Goal: Task Accomplishment & Management: Use online tool/utility

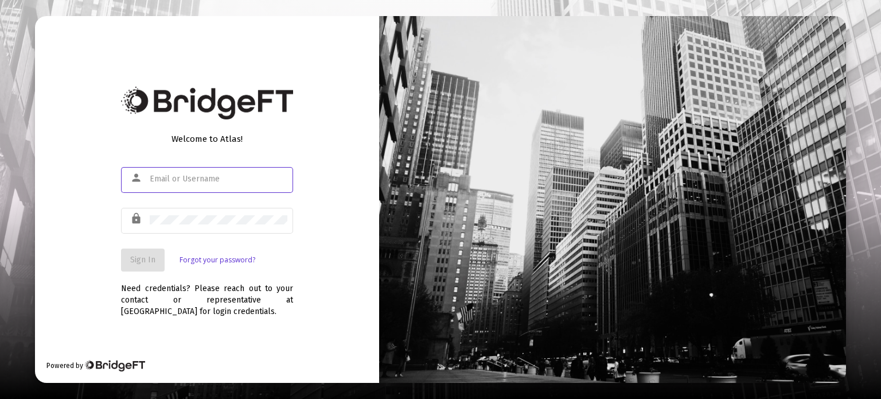
type input "[PERSON_NAME][EMAIL_ADDRESS][DOMAIN_NAME]"
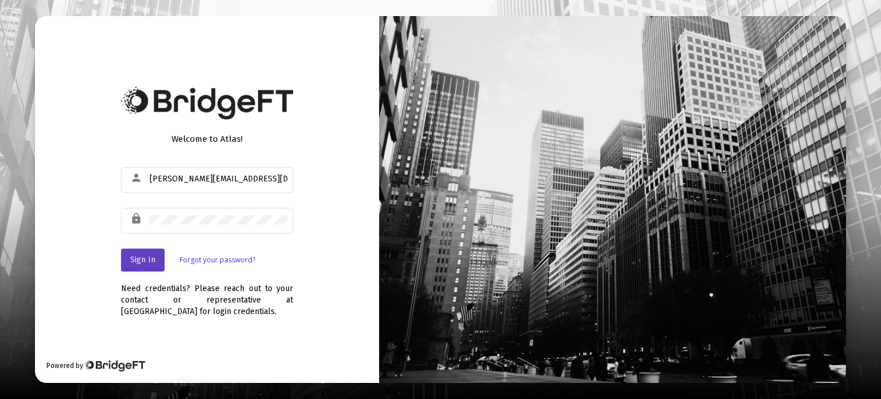
click at [151, 261] on span "Sign In" at bounding box center [142, 260] width 25 height 10
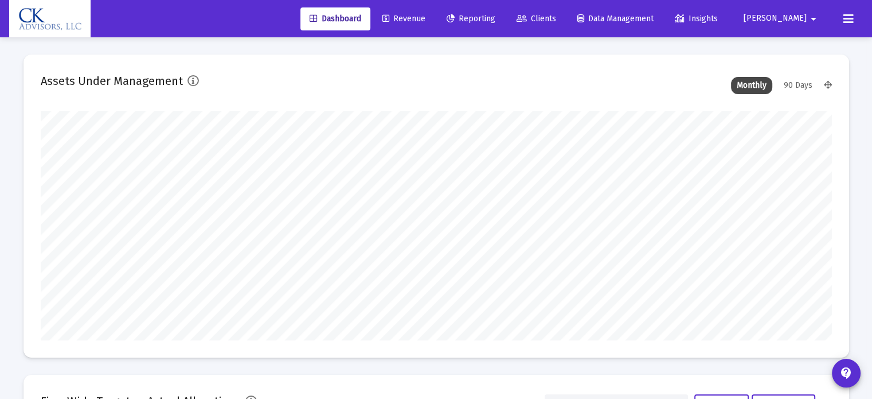
scroll to position [229, 791]
type input "[DATE]"
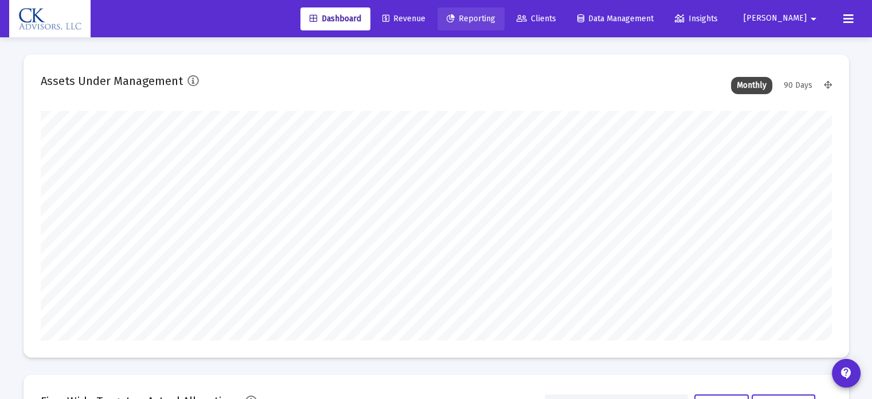
click at [495, 20] on span "Reporting" at bounding box center [471, 19] width 49 height 10
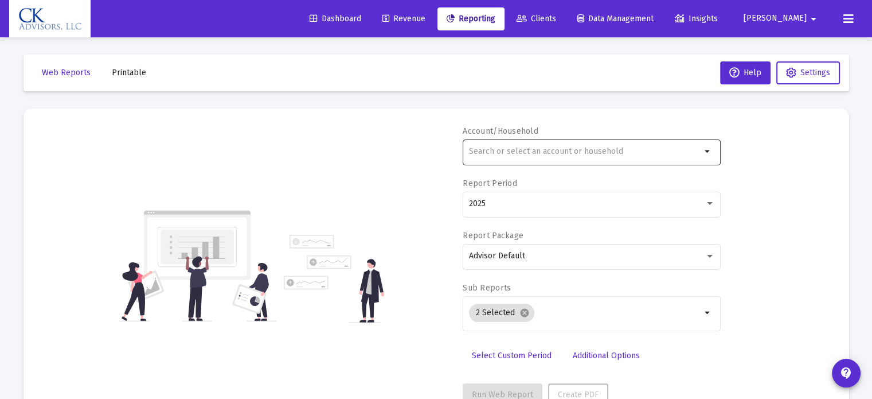
click at [491, 149] on input "text" at bounding box center [585, 151] width 232 height 9
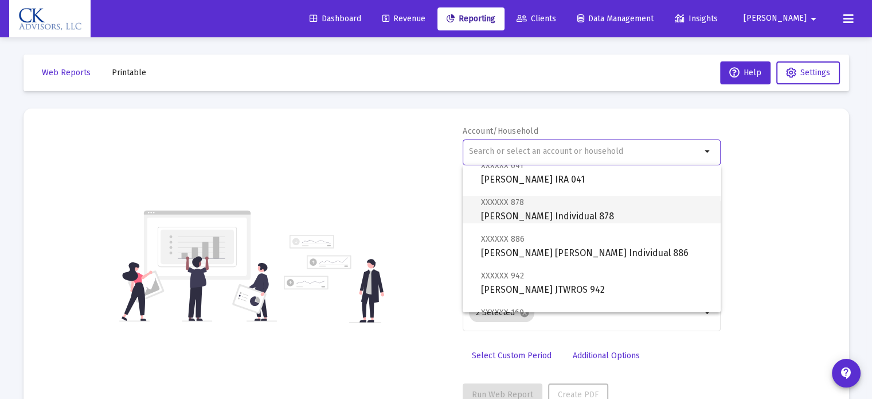
scroll to position [573, 0]
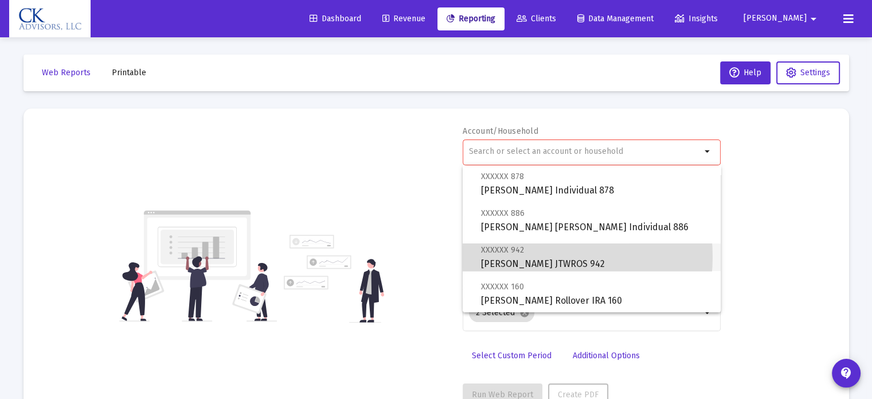
click at [525, 256] on span "XXXXXX 942 [PERSON_NAME] JTWROS 942" at bounding box center [596, 257] width 231 height 28
type input "[PERSON_NAME] JTWROS 942"
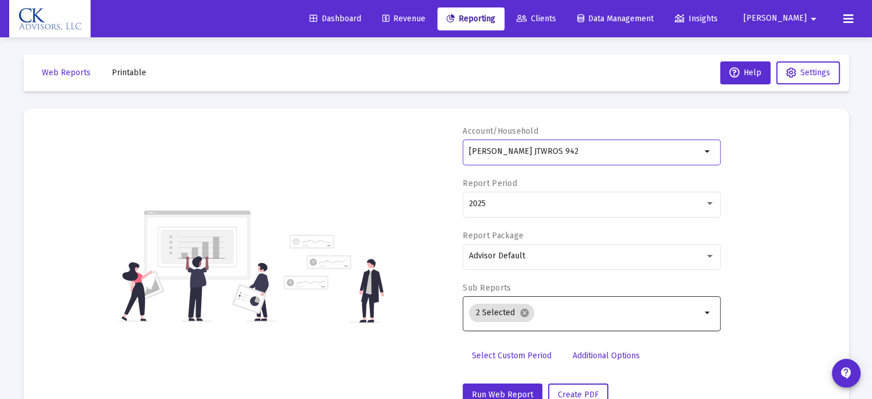
scroll to position [41, 0]
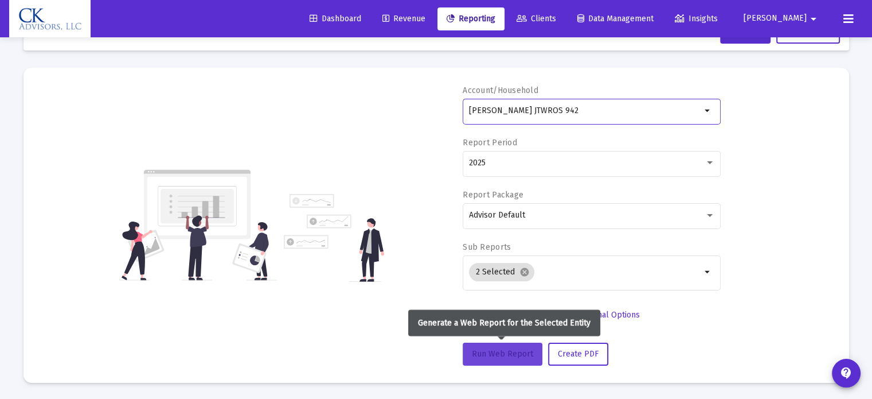
click at [502, 353] on span "Run Web Report" at bounding box center [502, 354] width 61 height 10
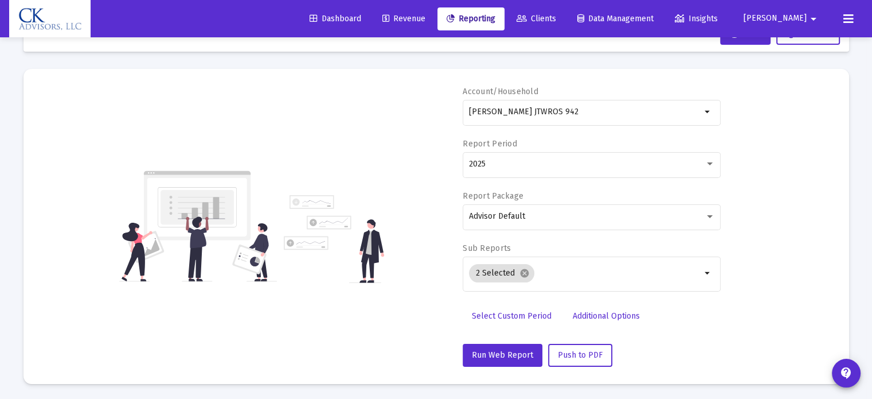
scroll to position [0, 0]
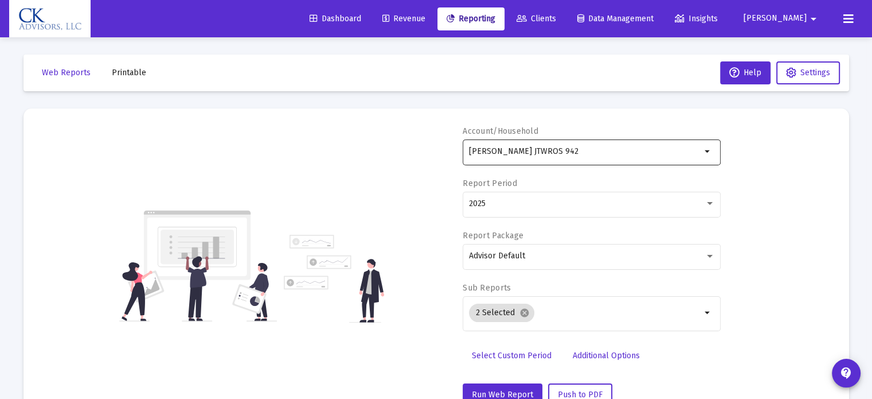
click at [706, 151] on mat-icon "arrow_drop_down" at bounding box center [708, 152] width 14 height 14
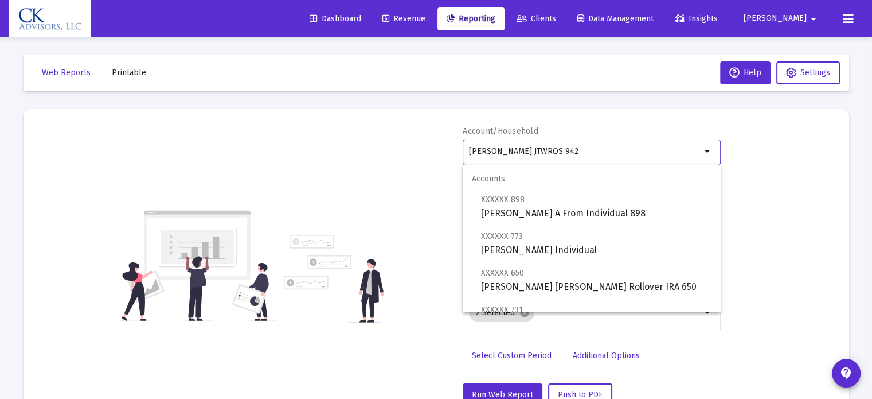
drag, startPoint x: 604, startPoint y: 157, endPoint x: 360, endPoint y: 220, distance: 252.3
click at [362, 218] on div "Account/Household [PERSON_NAME] JTWROS 942 arrow_drop_down Report Period 2025 R…" at bounding box center [436, 266] width 791 height 280
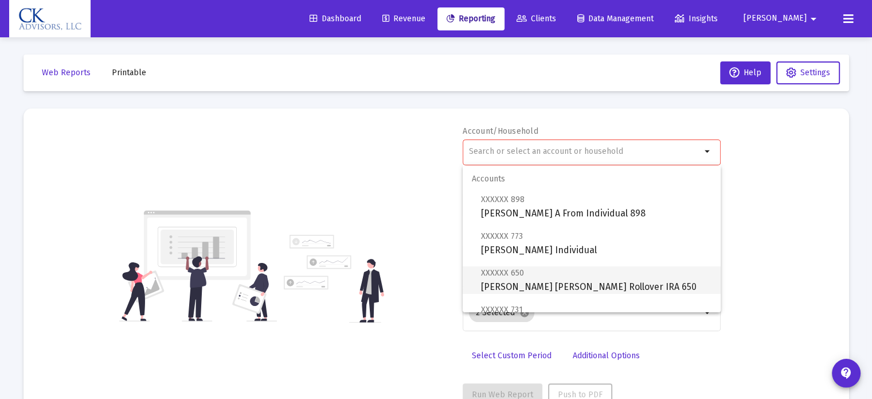
scroll to position [57, 0]
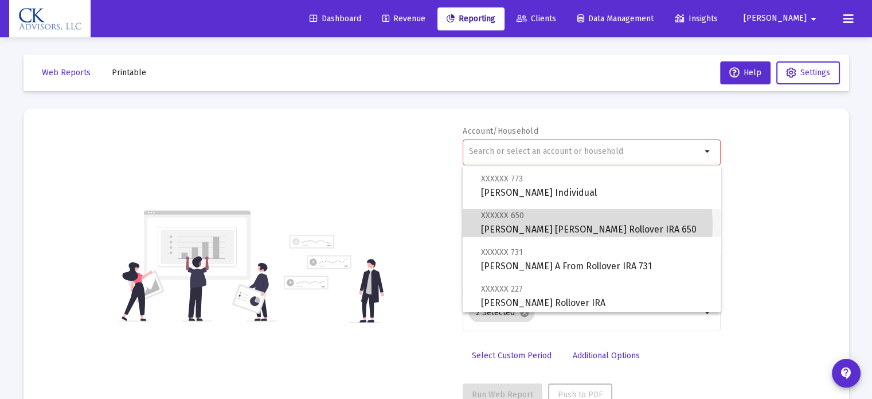
click at [572, 225] on span "XXXXXX 650 [PERSON_NAME] [PERSON_NAME] Rollover IRA 650" at bounding box center [596, 222] width 231 height 28
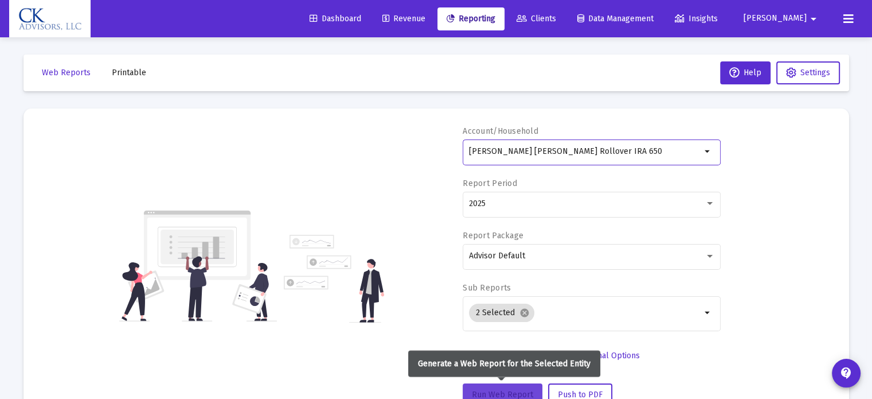
click at [491, 389] on span "Run Web Report" at bounding box center [502, 394] width 61 height 10
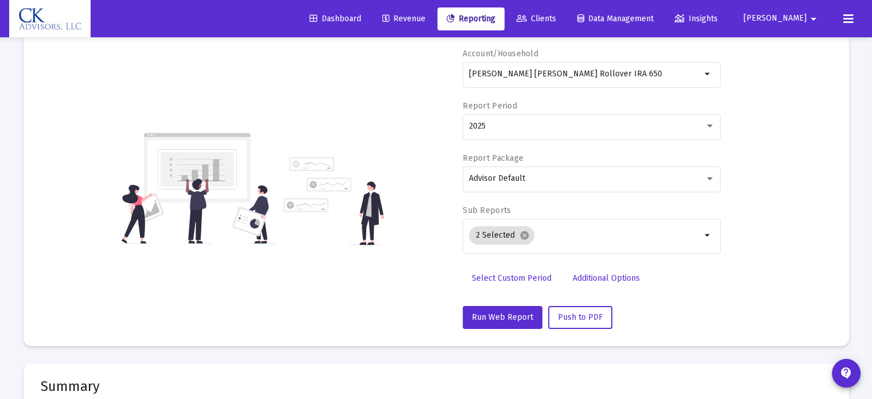
scroll to position [0, 0]
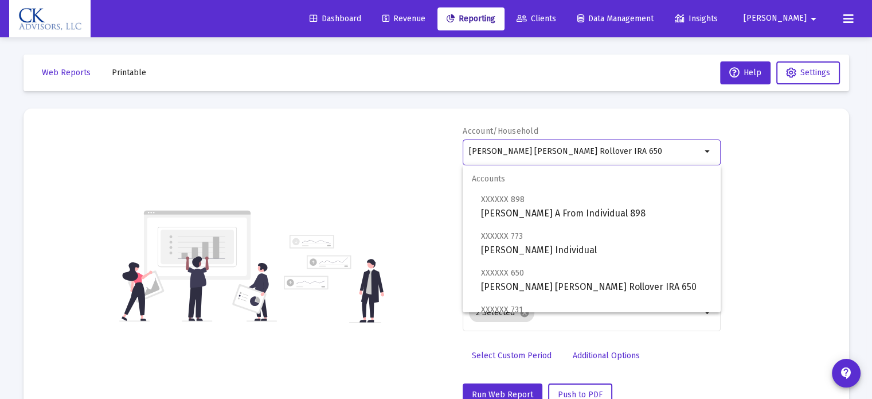
drag, startPoint x: 631, startPoint y: 152, endPoint x: 436, endPoint y: 205, distance: 202.1
click at [436, 205] on div "Account/Household [PERSON_NAME] [PERSON_NAME] Rollover IRA 650 arrow_drop_down …" at bounding box center [436, 266] width 791 height 280
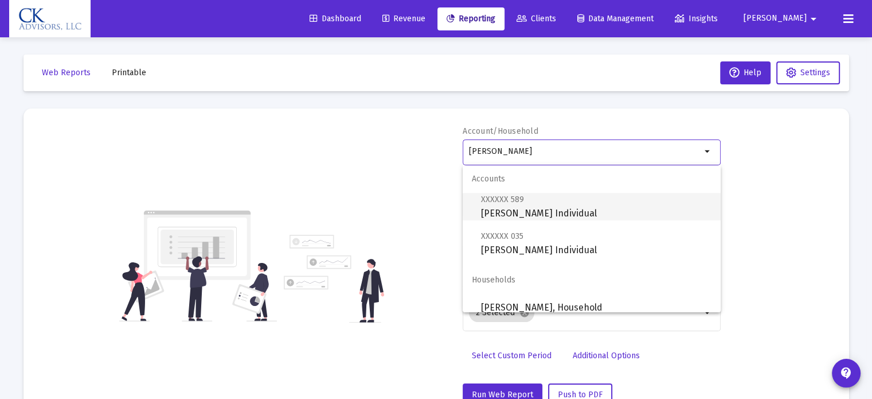
click at [525, 218] on span "XXXXXX 589 [PERSON_NAME] Individual" at bounding box center [596, 206] width 231 height 28
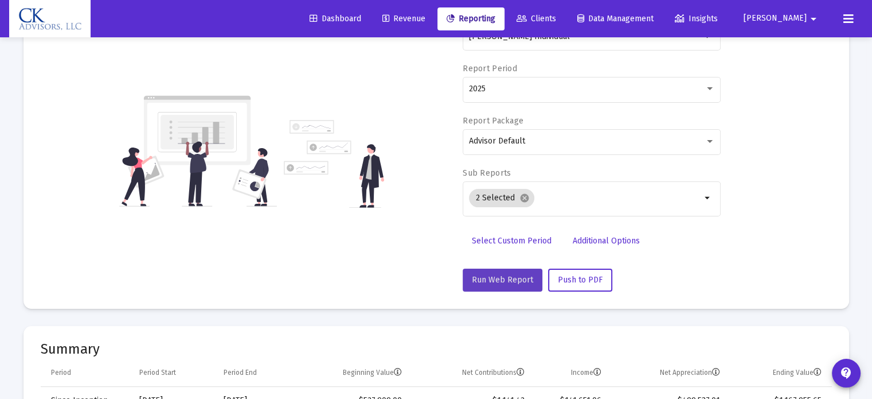
click at [509, 287] on button "Run Web Report" at bounding box center [503, 279] width 80 height 23
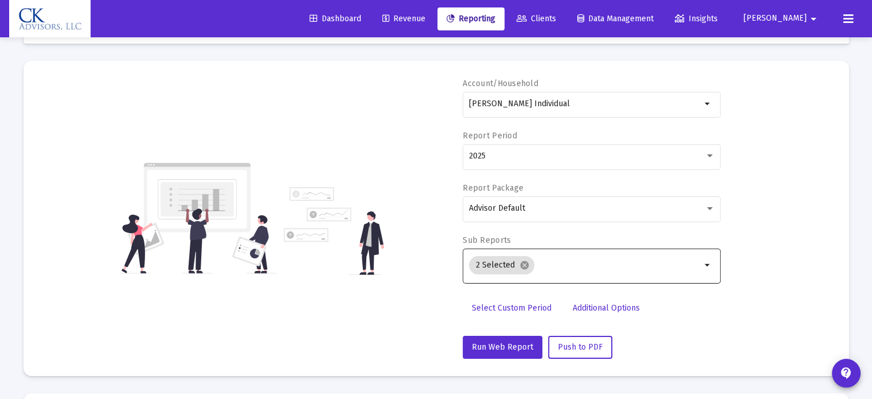
scroll to position [34, 0]
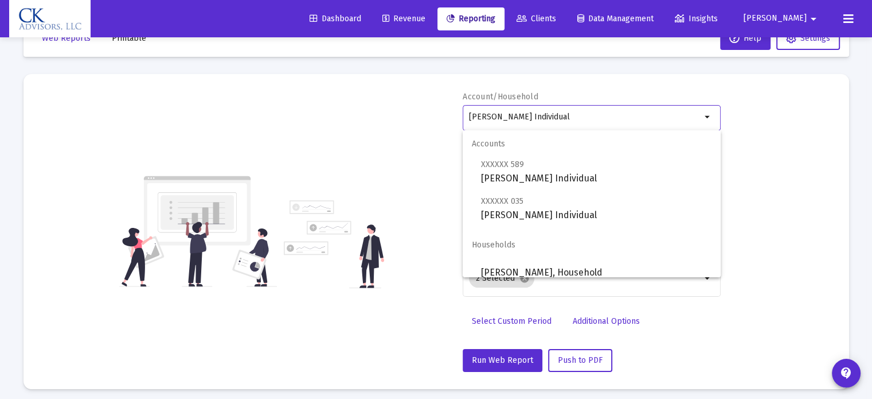
drag, startPoint x: 580, startPoint y: 115, endPoint x: 394, endPoint y: 167, distance: 193.4
click at [395, 167] on div "Account/Household [PERSON_NAME] Individual arrow_drop_down Report Period 2025 R…" at bounding box center [436, 231] width 791 height 280
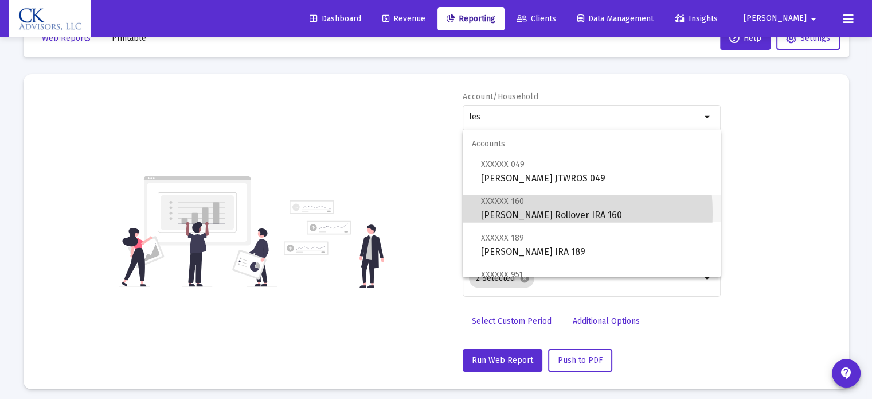
click at [501, 213] on span "XXXXXX 160 [PERSON_NAME] Rollover IRA 160" at bounding box center [596, 208] width 231 height 28
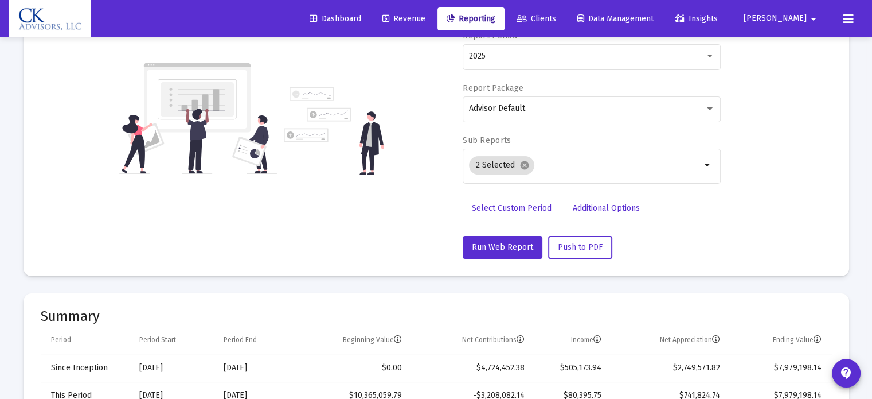
scroll to position [149, 0]
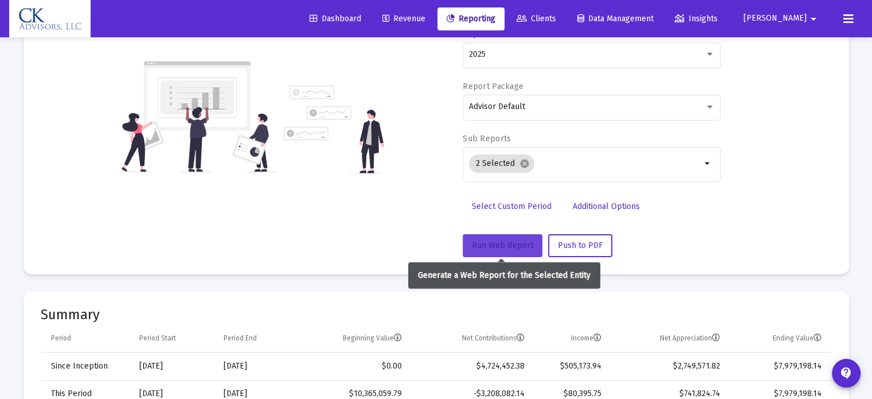
click at [514, 240] on span "Run Web Report" at bounding box center [502, 245] width 61 height 10
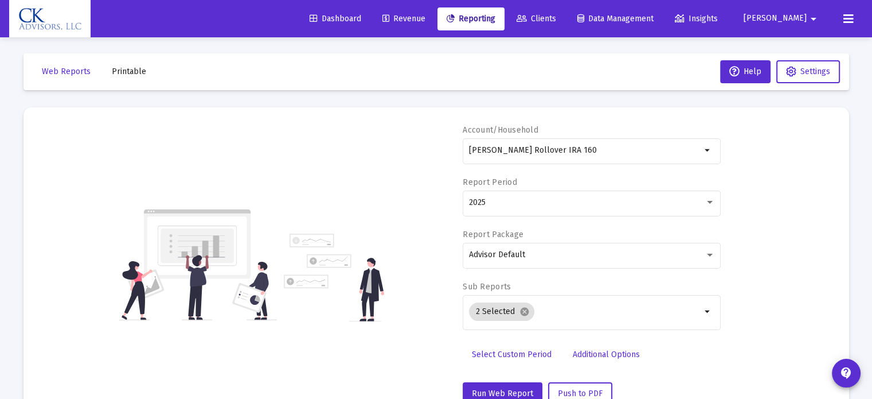
scroll to position [0, 0]
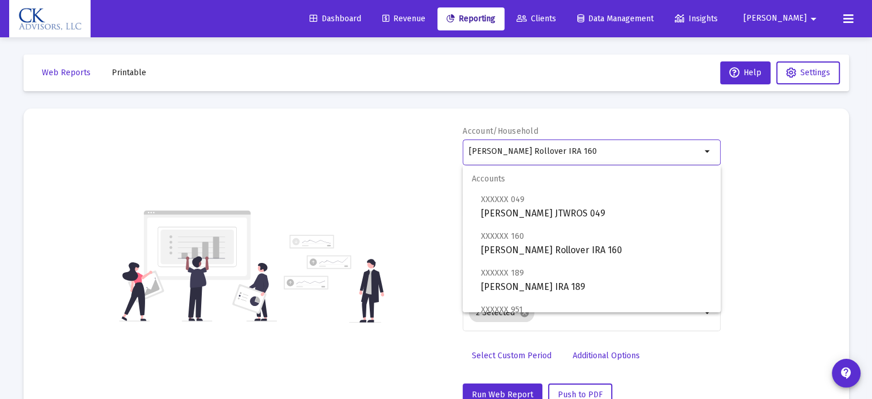
drag, startPoint x: 611, startPoint y: 151, endPoint x: 435, endPoint y: 201, distance: 183.1
click at [435, 201] on div "Account/Household [PERSON_NAME] Rollover IRA 160 arrow_drop_down Report Period …" at bounding box center [436, 266] width 791 height 280
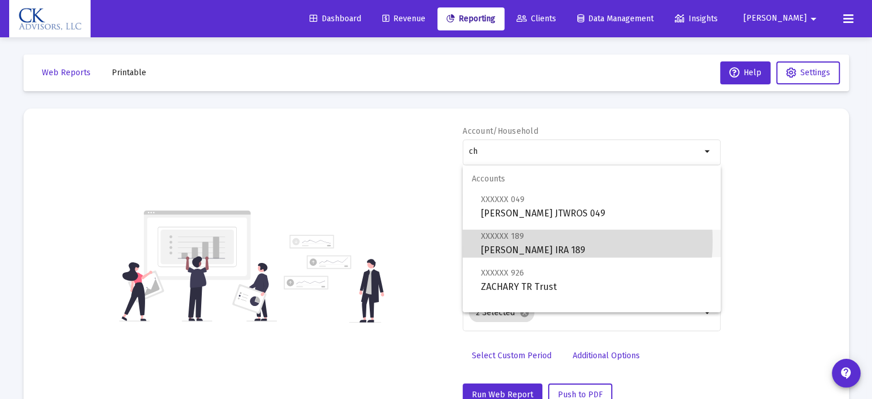
click at [521, 241] on span "XXXXXX 189 [PERSON_NAME] IRA 189" at bounding box center [596, 243] width 231 height 28
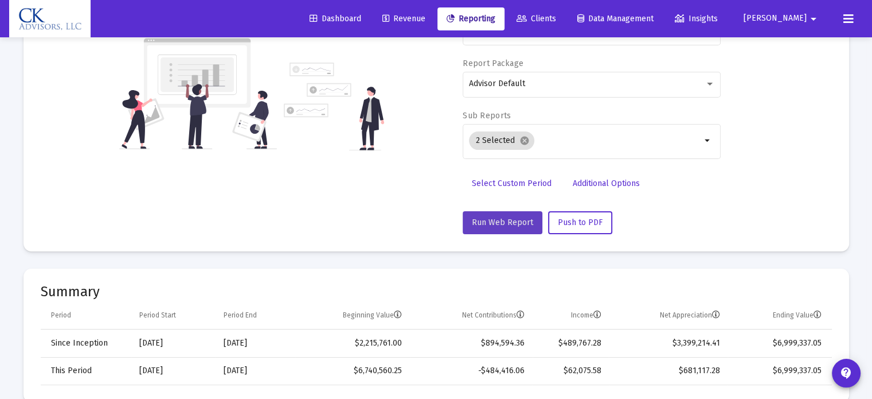
click at [502, 227] on button "Run Web Report" at bounding box center [503, 222] width 80 height 23
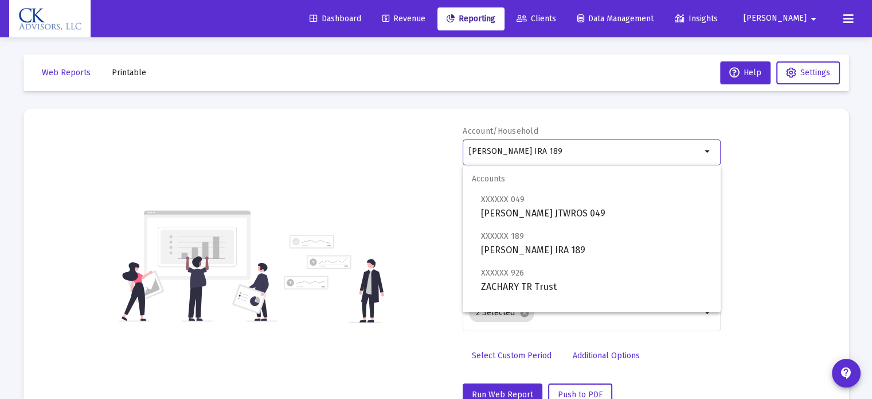
drag, startPoint x: 567, startPoint y: 153, endPoint x: 429, endPoint y: 188, distance: 142.1
click at [429, 188] on div "Account/Household [PERSON_NAME] IRA 189 arrow_drop_down Report Period 2025 Repo…" at bounding box center [436, 266] width 791 height 280
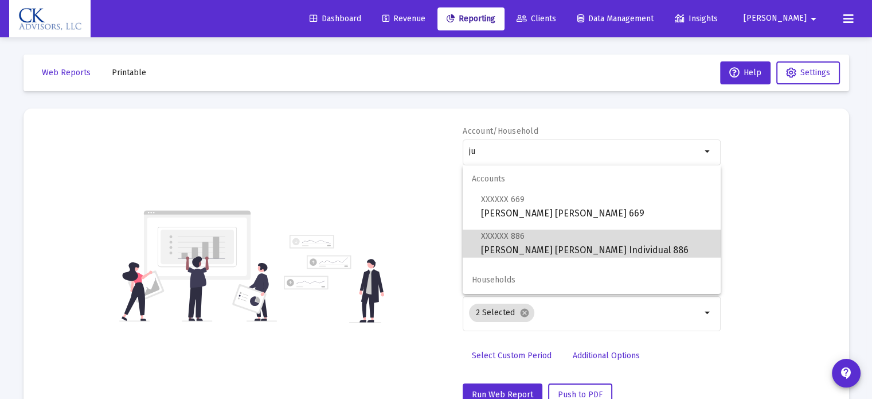
click at [548, 238] on span "XXXXXX 886 [PERSON_NAME] [PERSON_NAME] Individual 886" at bounding box center [596, 243] width 231 height 28
type input "[PERSON_NAME] [PERSON_NAME] Individual 886"
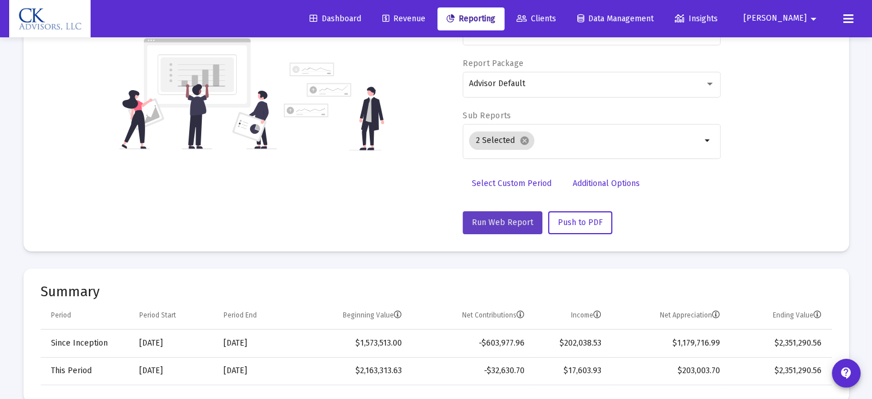
click at [506, 220] on span "Run Web Report" at bounding box center [502, 222] width 61 height 10
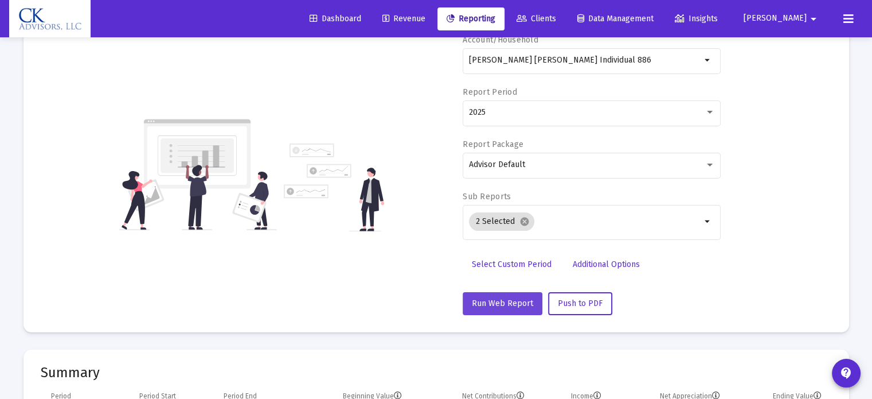
scroll to position [34, 0]
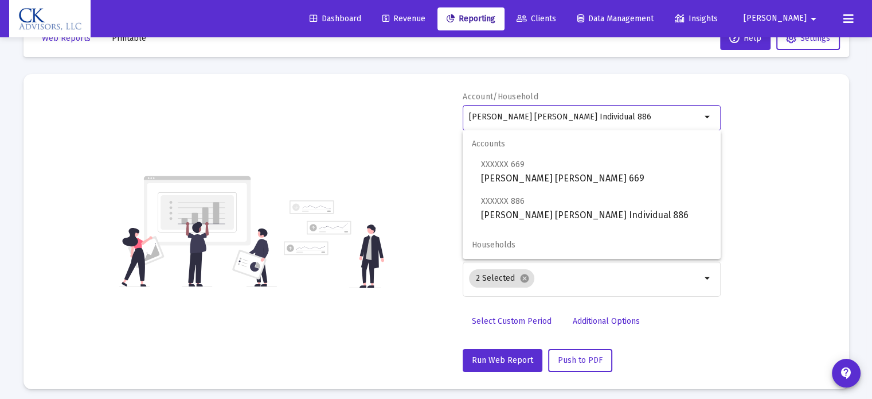
drag, startPoint x: 616, startPoint y: 114, endPoint x: 439, endPoint y: 167, distance: 184.9
click at [441, 166] on div "Account/Household [PERSON_NAME] [PERSON_NAME] Individual 886 arrow_drop_down Re…" at bounding box center [436, 231] width 791 height 280
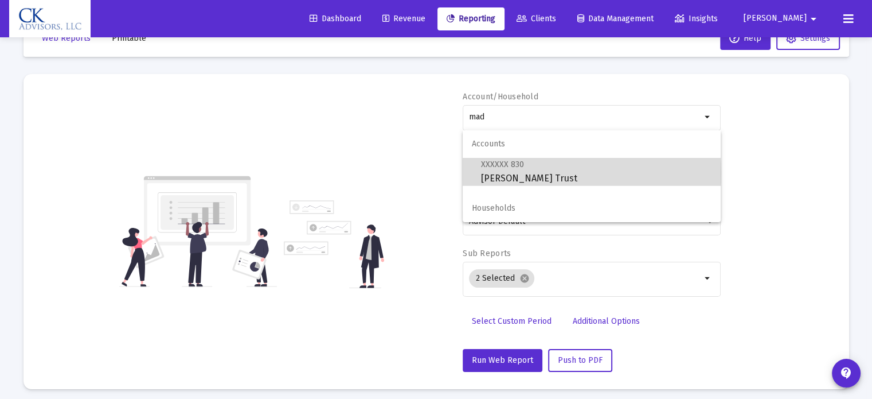
click at [537, 173] on span "XXXXXX 830 [PERSON_NAME] Trust" at bounding box center [596, 171] width 231 height 28
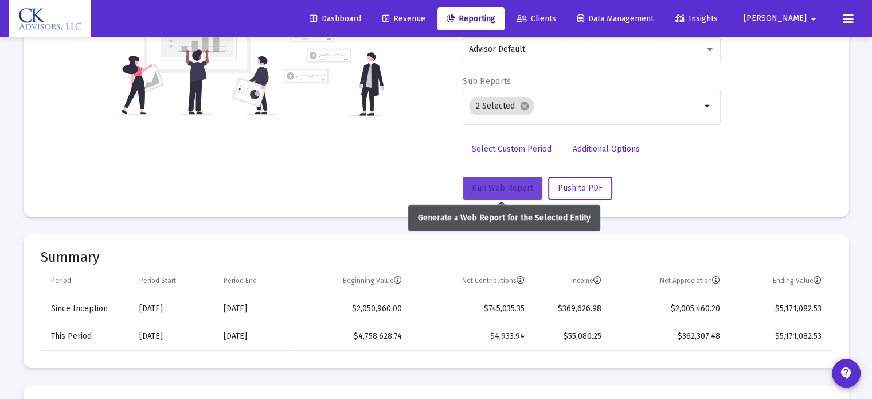
click at [510, 184] on span "Run Web Report" at bounding box center [502, 188] width 61 height 10
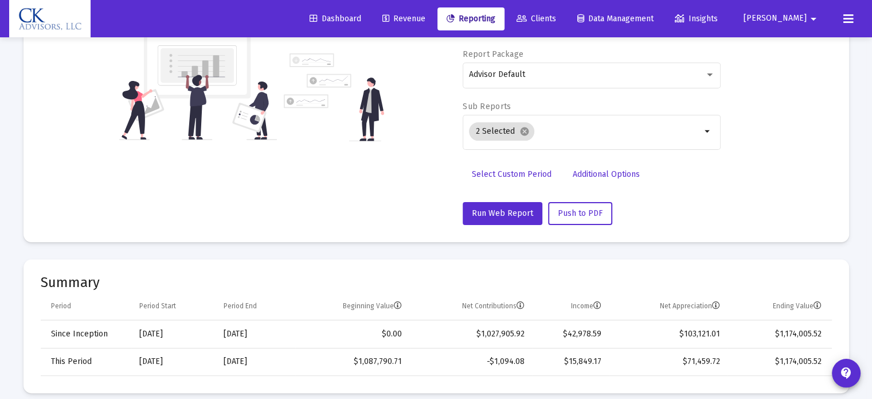
scroll to position [0, 0]
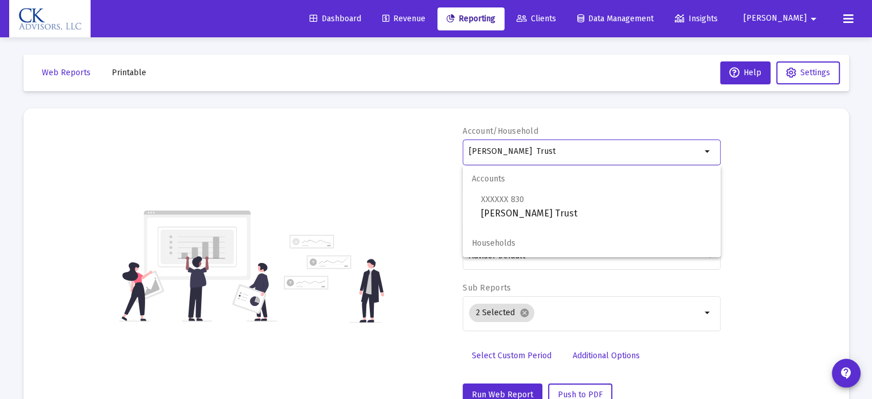
drag, startPoint x: 601, startPoint y: 151, endPoint x: 434, endPoint y: 189, distance: 171.1
click at [434, 189] on div "Account/Household [PERSON_NAME] Trust arrow_drop_down Report Period 2025 Report…" at bounding box center [436, 266] width 791 height 280
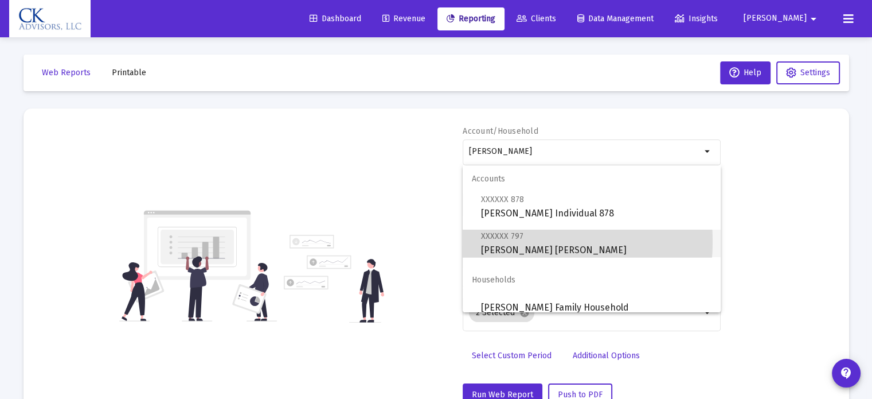
click at [499, 241] on span "XXXXXX 797 [PERSON_NAME] [PERSON_NAME]" at bounding box center [596, 243] width 231 height 28
type input "[PERSON_NAME] [PERSON_NAME]"
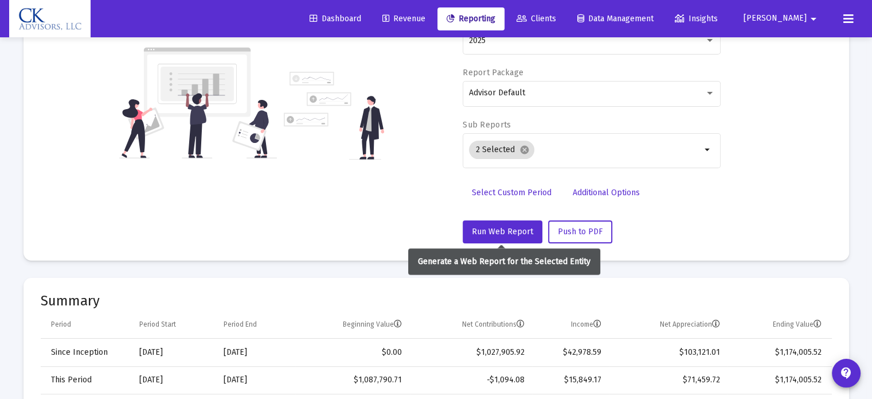
scroll to position [172, 0]
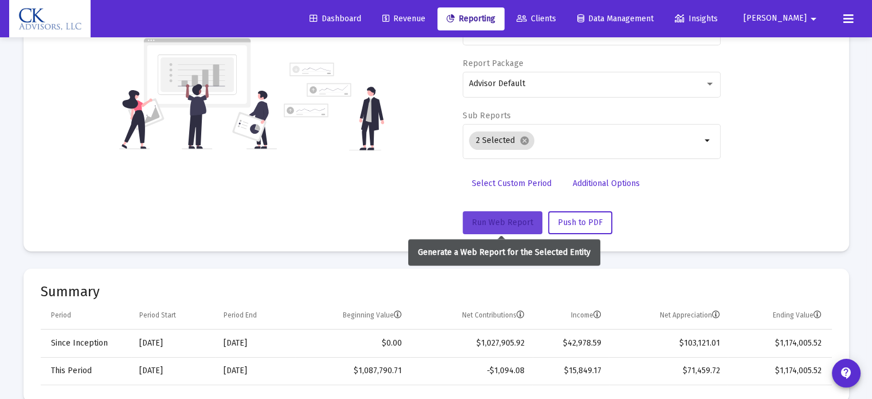
click at [509, 213] on button "Run Web Report" at bounding box center [503, 222] width 80 height 23
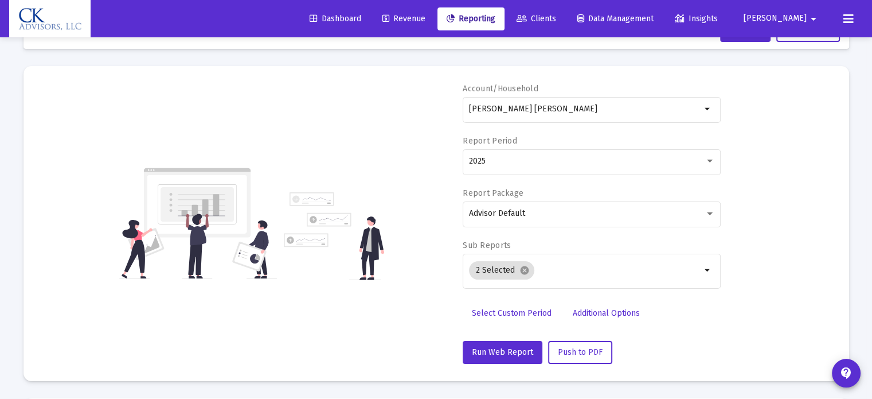
scroll to position [0, 0]
